Goal: Task Accomplishment & Management: Manage account settings

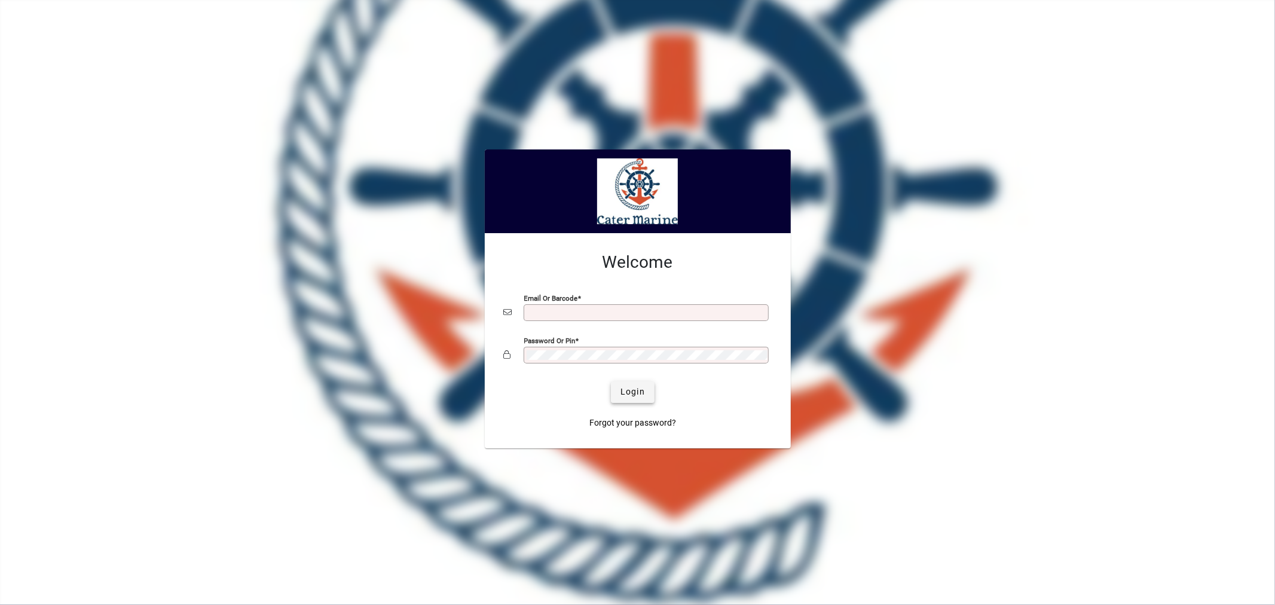
type input "**********"
drag, startPoint x: 624, startPoint y: 396, endPoint x: 633, endPoint y: 397, distance: 8.5
click at [624, 396] on span "Login" at bounding box center [633, 392] width 25 height 13
